Goal: Navigation & Orientation: Find specific page/section

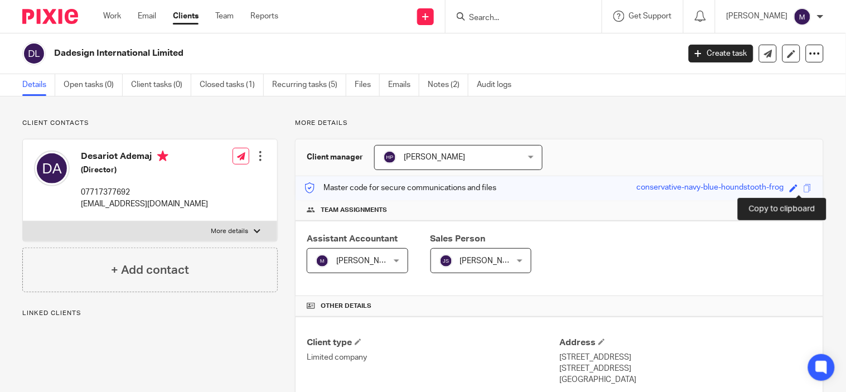
click at [804, 187] on span at bounding box center [808, 188] width 8 height 8
